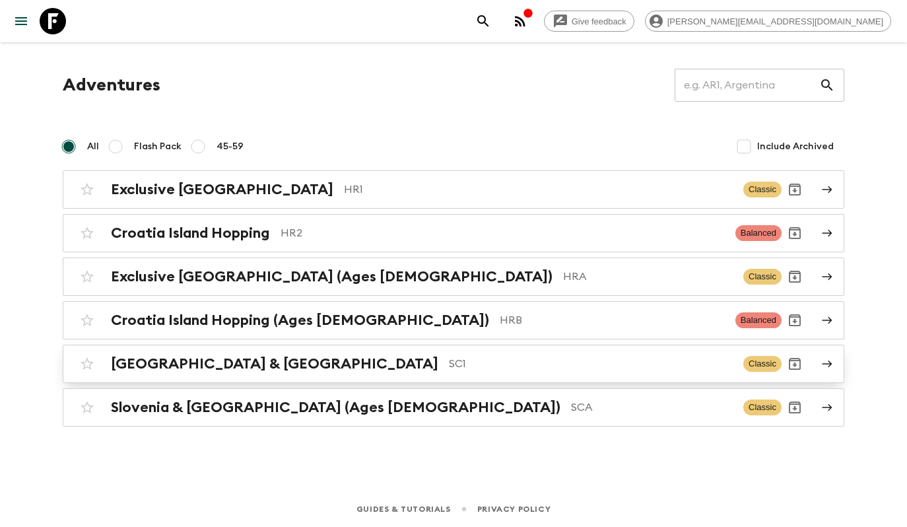
click at [240, 362] on div "[GEOGRAPHIC_DATA] & Croatia SC1" at bounding box center [422, 363] width 622 height 17
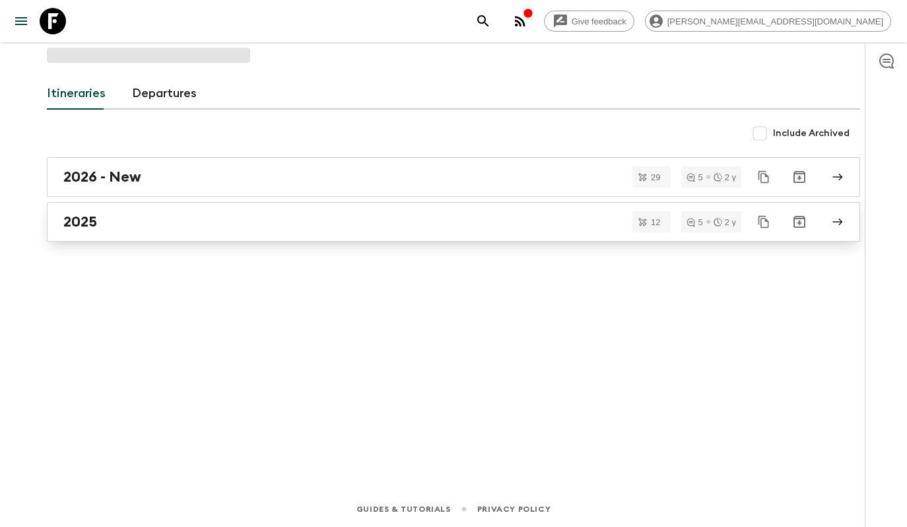
click at [257, 230] on link "2025" at bounding box center [454, 222] width 814 height 40
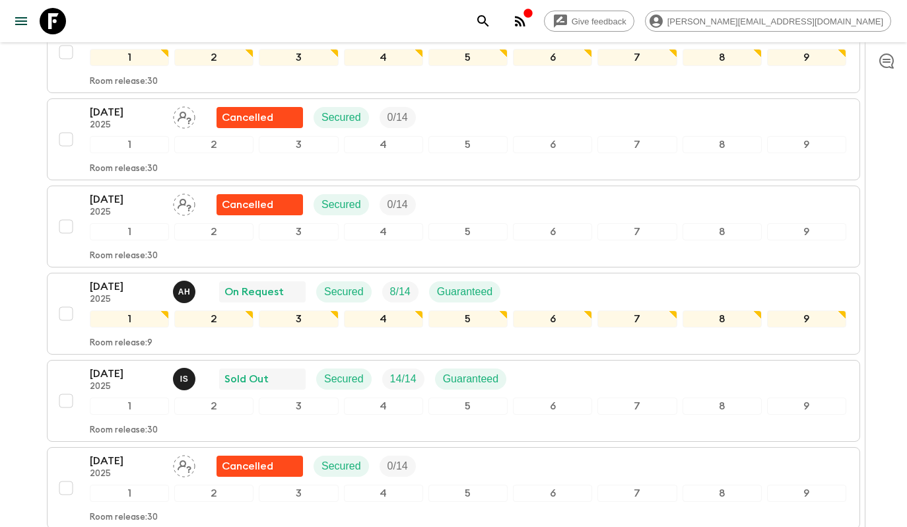
scroll to position [462, 0]
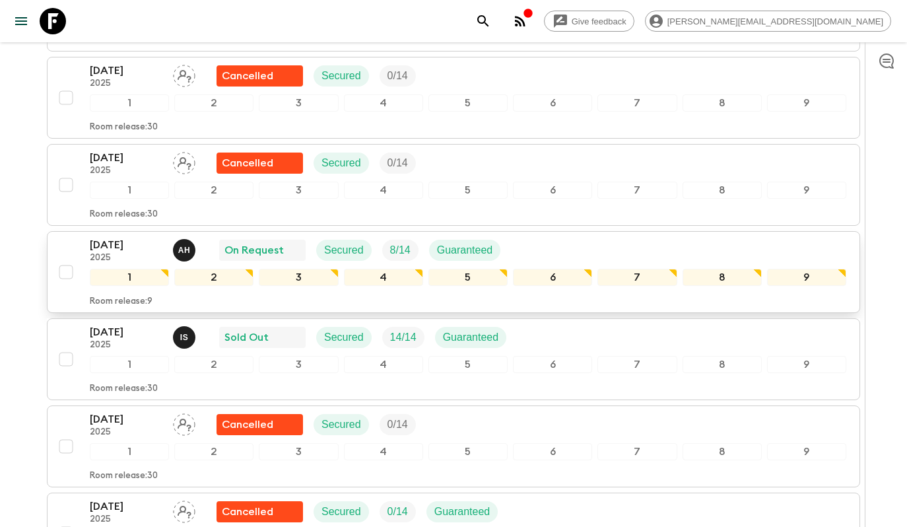
click at [528, 242] on div "[DATE] 2025 A H On Request Secured 8 / 14 Guaranteed" at bounding box center [468, 250] width 757 height 26
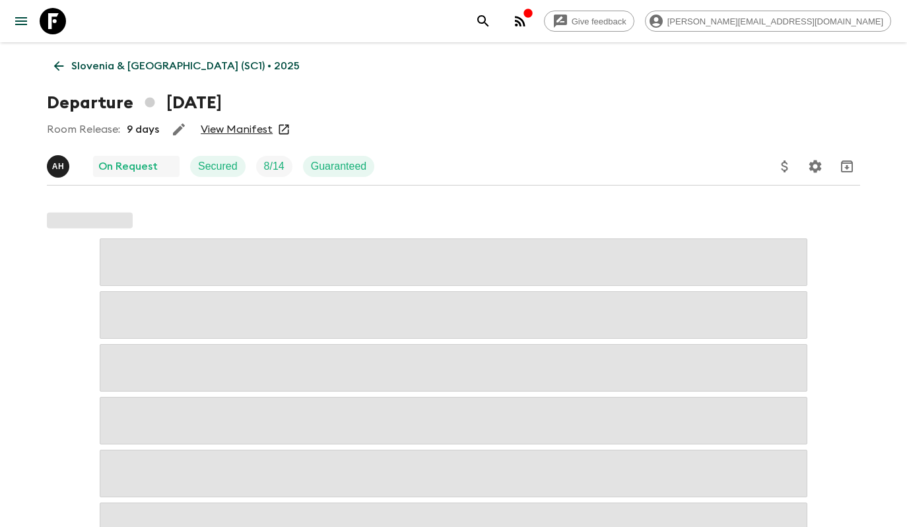
click at [253, 136] on link "View Manifest" at bounding box center [237, 129] width 72 height 13
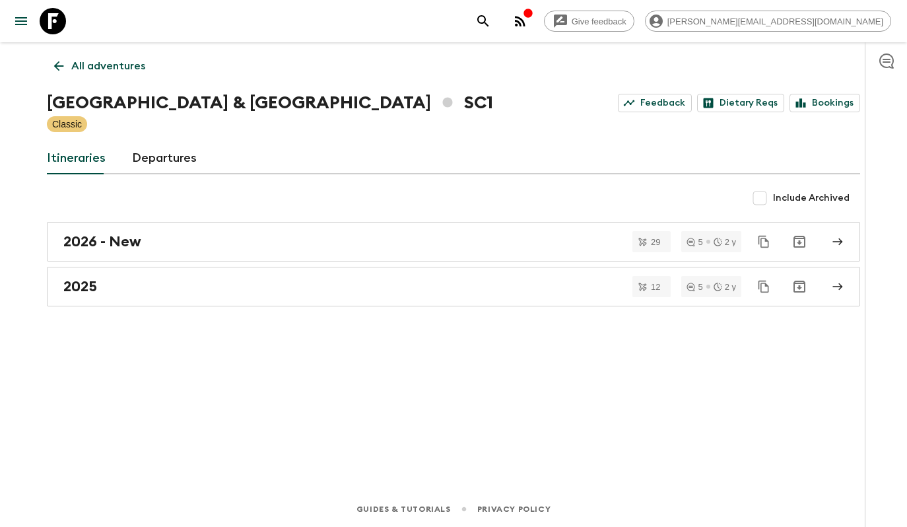
click at [110, 69] on p "All adventures" at bounding box center [108, 66] width 74 height 16
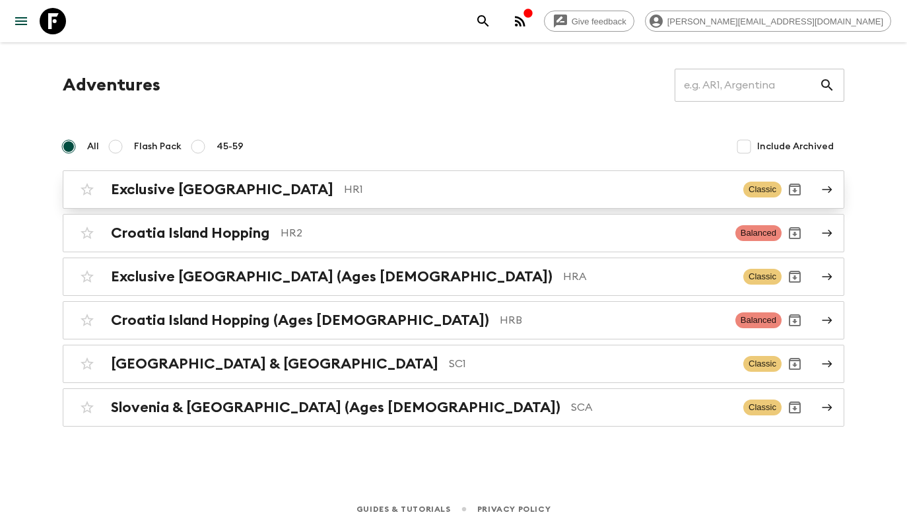
click at [298, 200] on div "Exclusive Croatia HR1 Classic" at bounding box center [428, 189] width 708 height 26
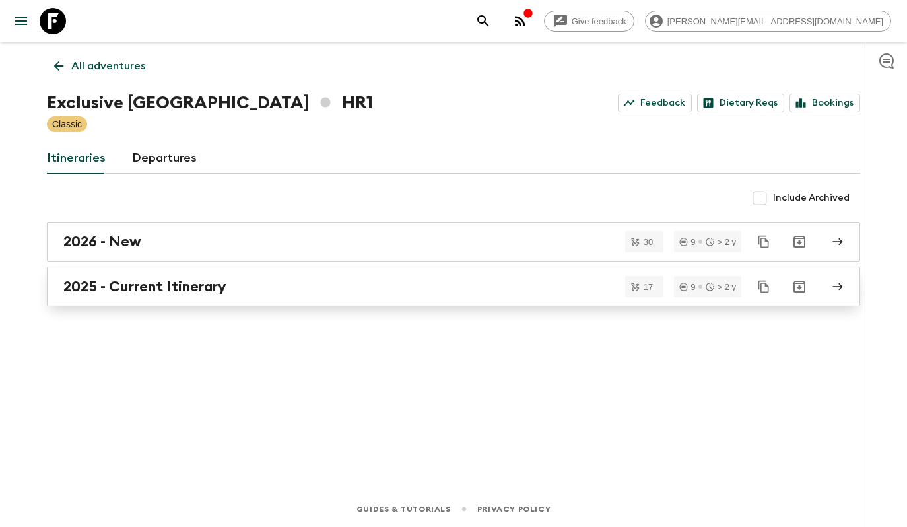
click at [180, 289] on h2 "2025 - Current Itinerary" at bounding box center [144, 286] width 163 height 17
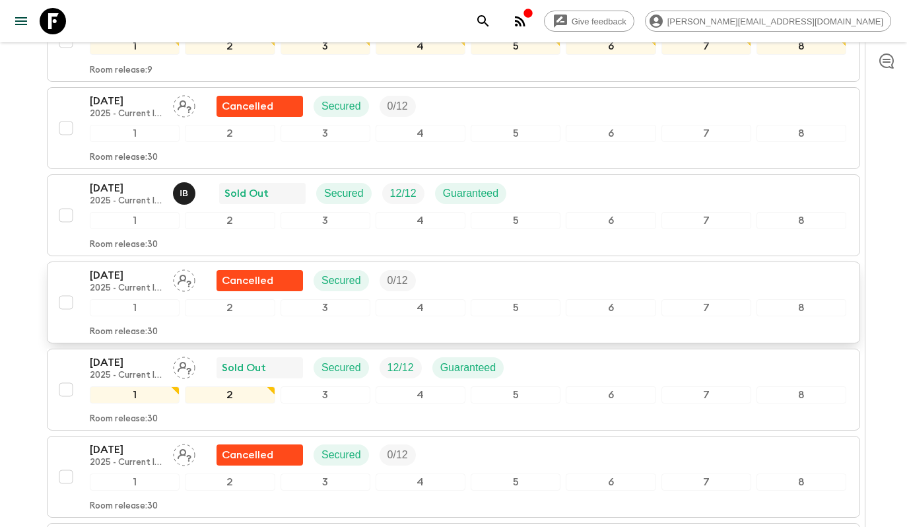
scroll to position [727, 0]
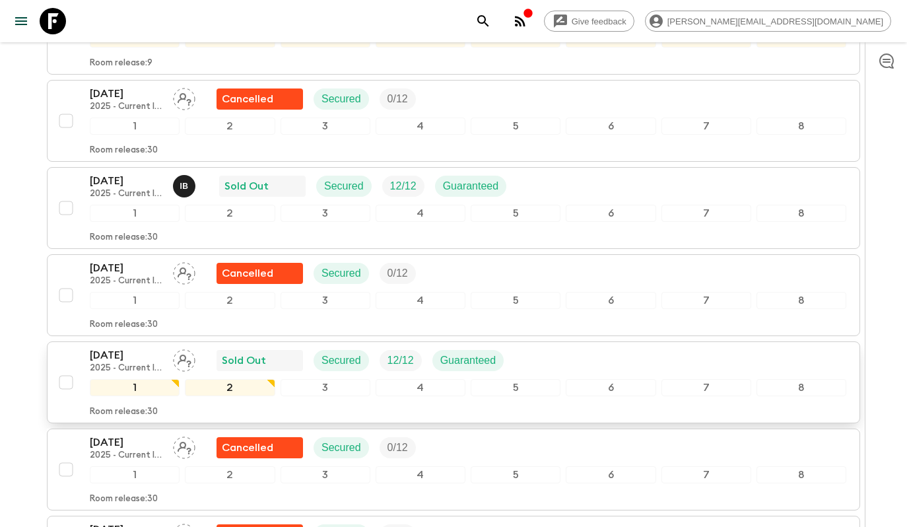
click at [560, 347] on div "[DATE] 2025 - Current Itinerary Sold Out Secured 12 / 12 Guaranteed" at bounding box center [468, 360] width 757 height 26
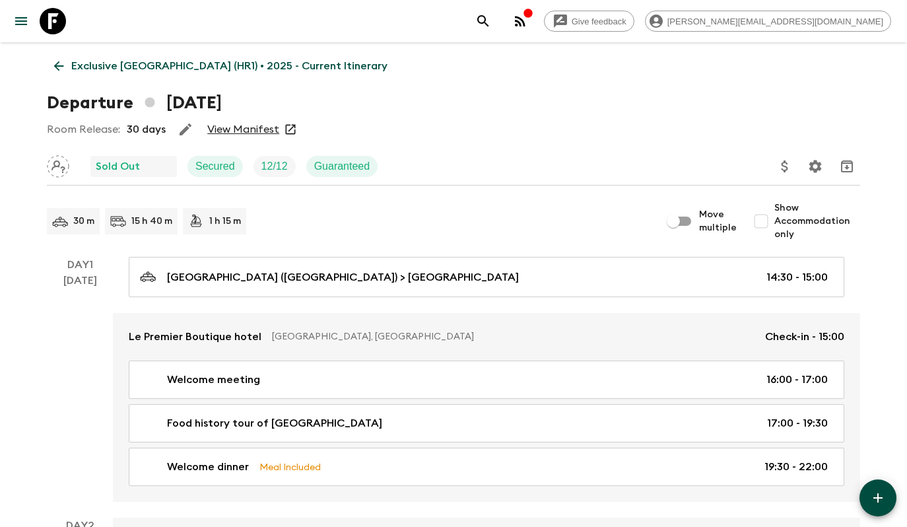
click at [239, 133] on link "View Manifest" at bounding box center [243, 129] width 72 height 13
